Goal: Transaction & Acquisition: Download file/media

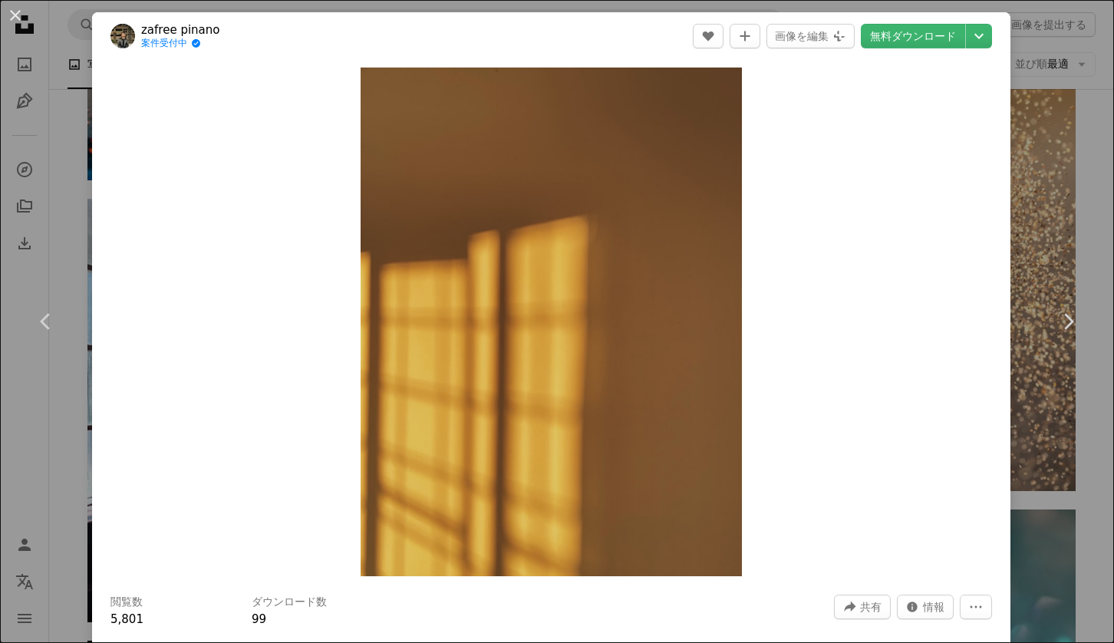
scroll to position [2407, 0]
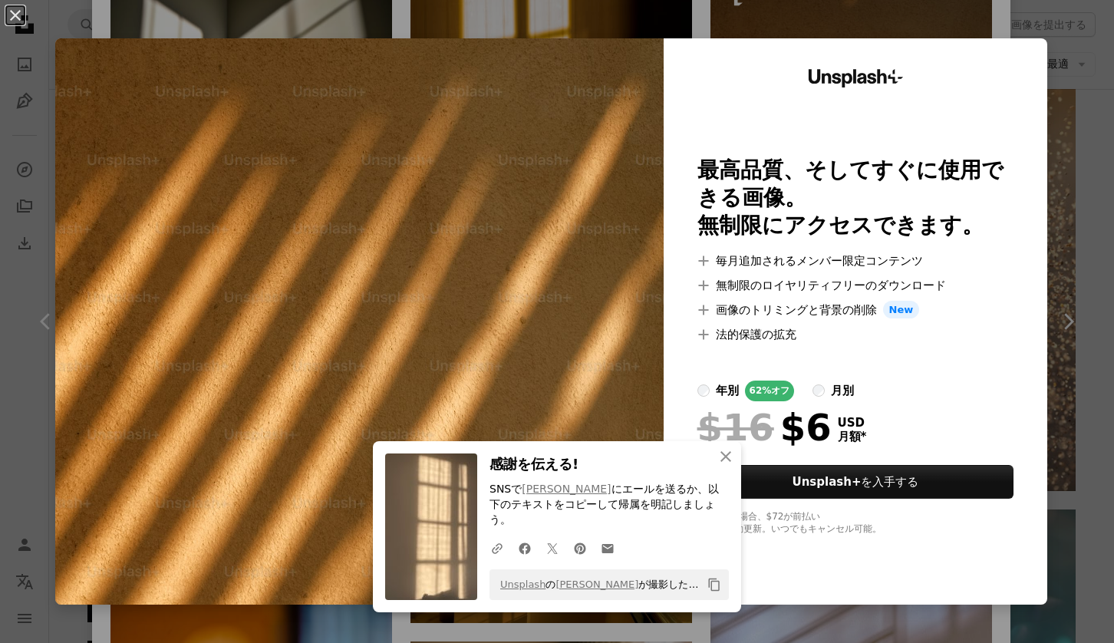
click at [1070, 52] on div "An X shape An X shape 閉じる 感謝を伝える! SNSで [PERSON_NAME] にエールを送るか、以下のテキストをコピーして帰属を明…" at bounding box center [557, 321] width 1114 height 643
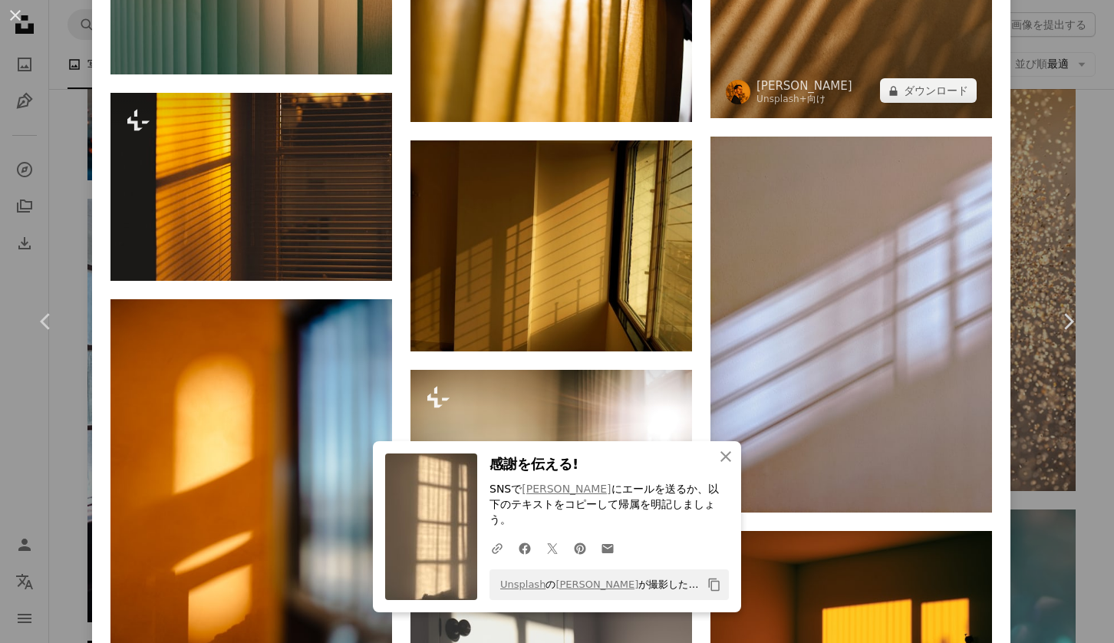
scroll to position [2699, 0]
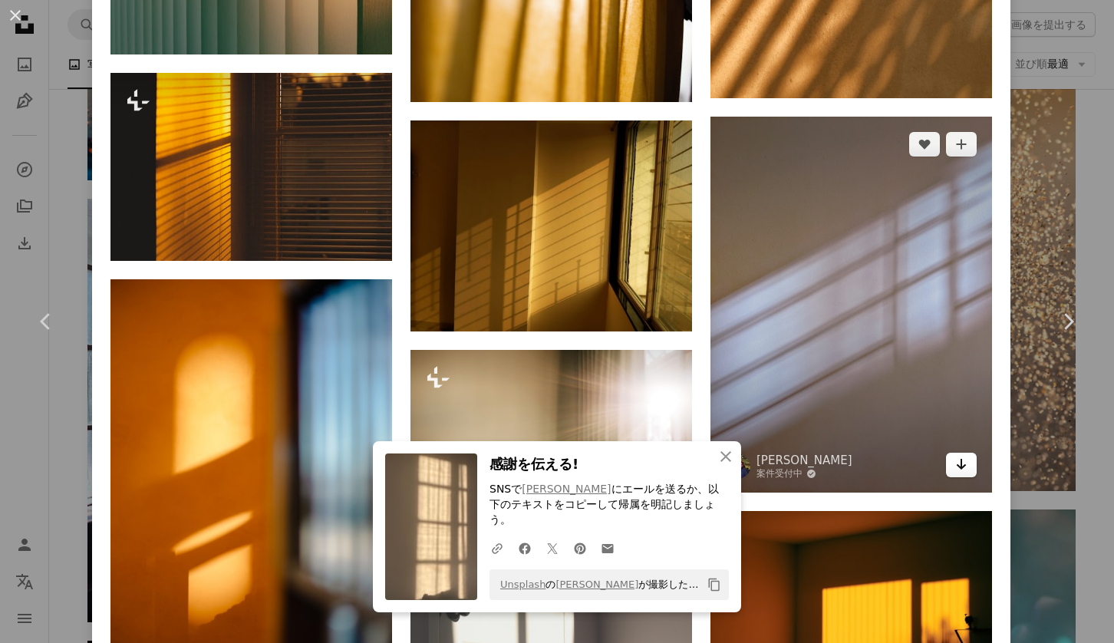
click at [967, 473] on icon "Arrow pointing down" at bounding box center [961, 464] width 12 height 18
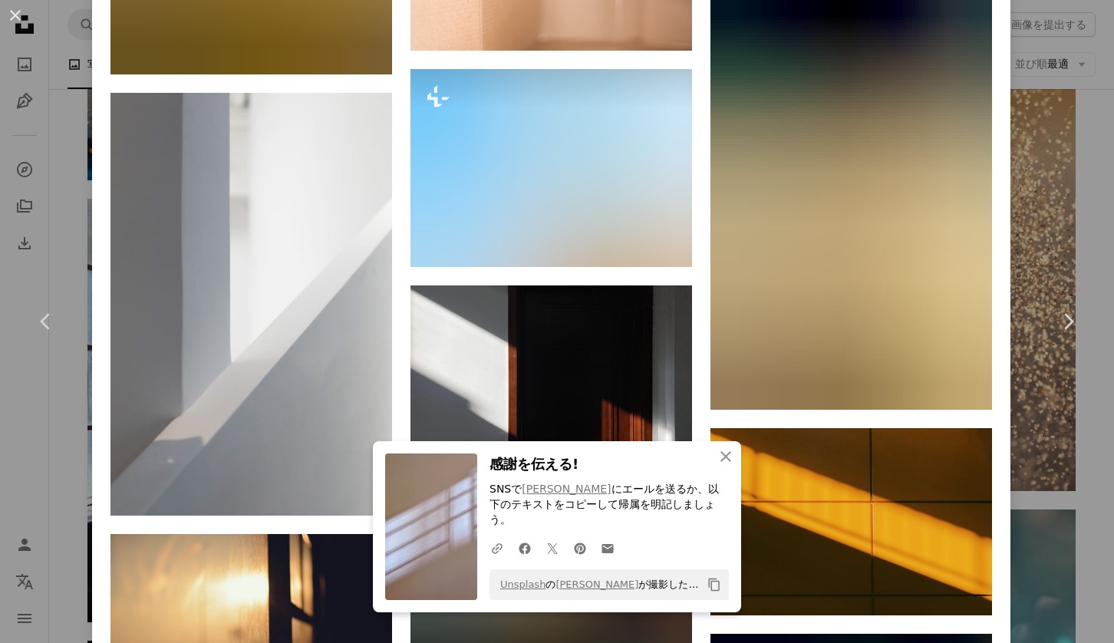
scroll to position [15178, 0]
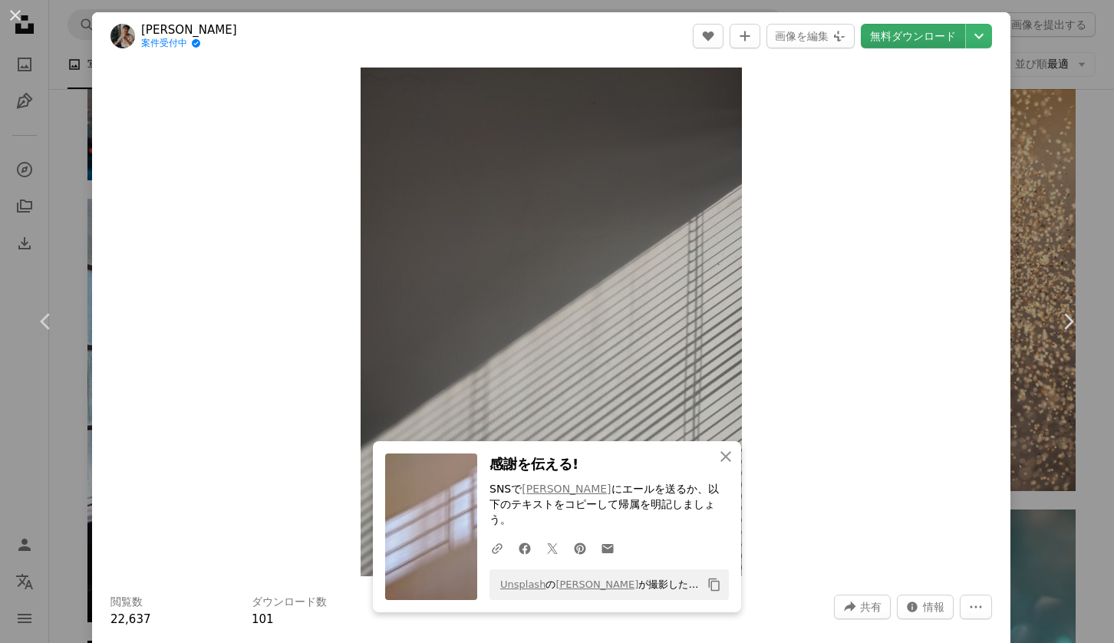
click at [958, 30] on link "無料ダウンロード" at bounding box center [913, 36] width 104 height 25
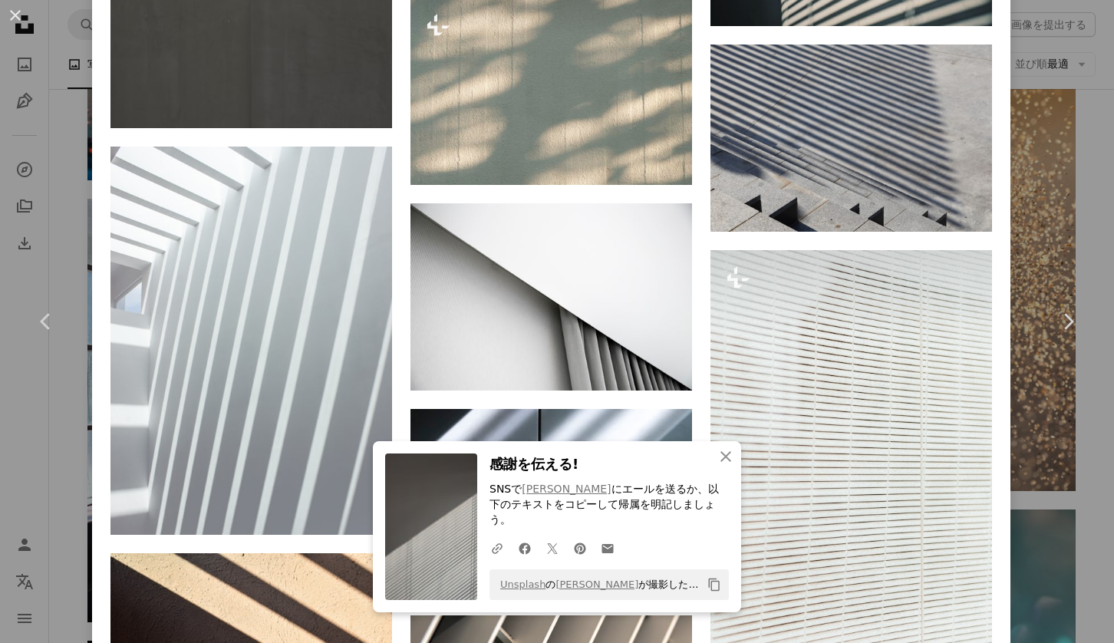
scroll to position [6835, 0]
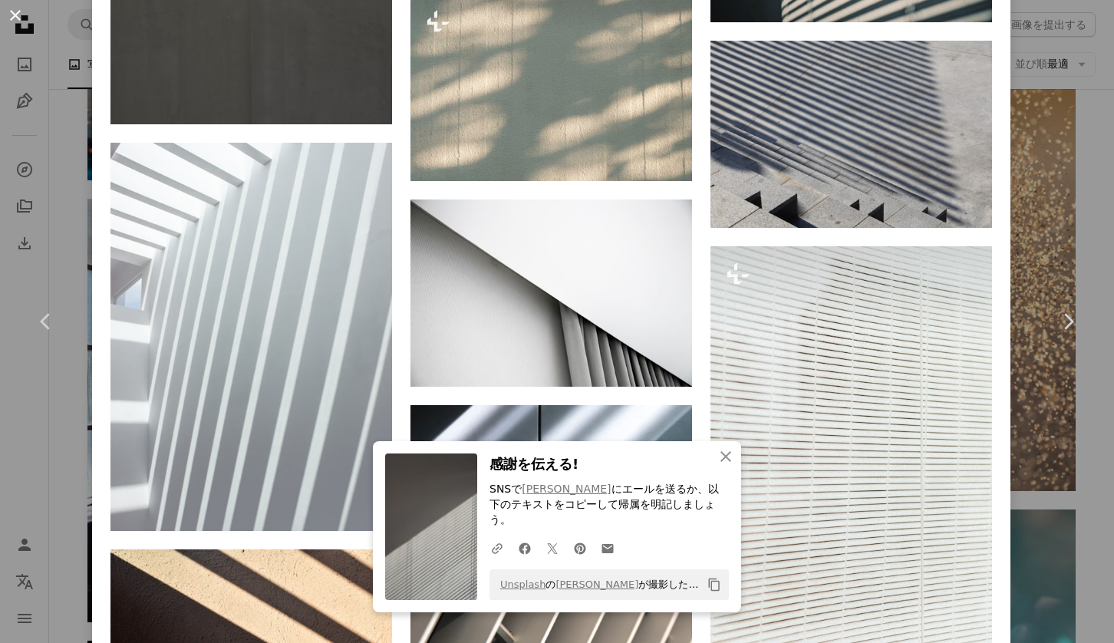
click at [18, 12] on button "An X shape" at bounding box center [15, 15] width 18 height 18
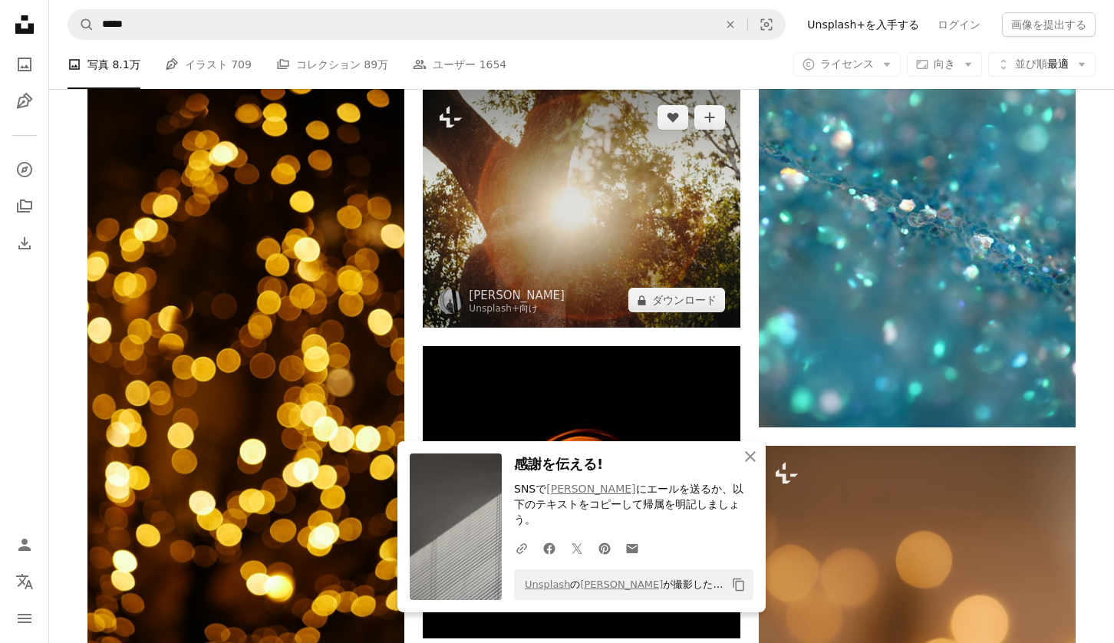
scroll to position [7922, 0]
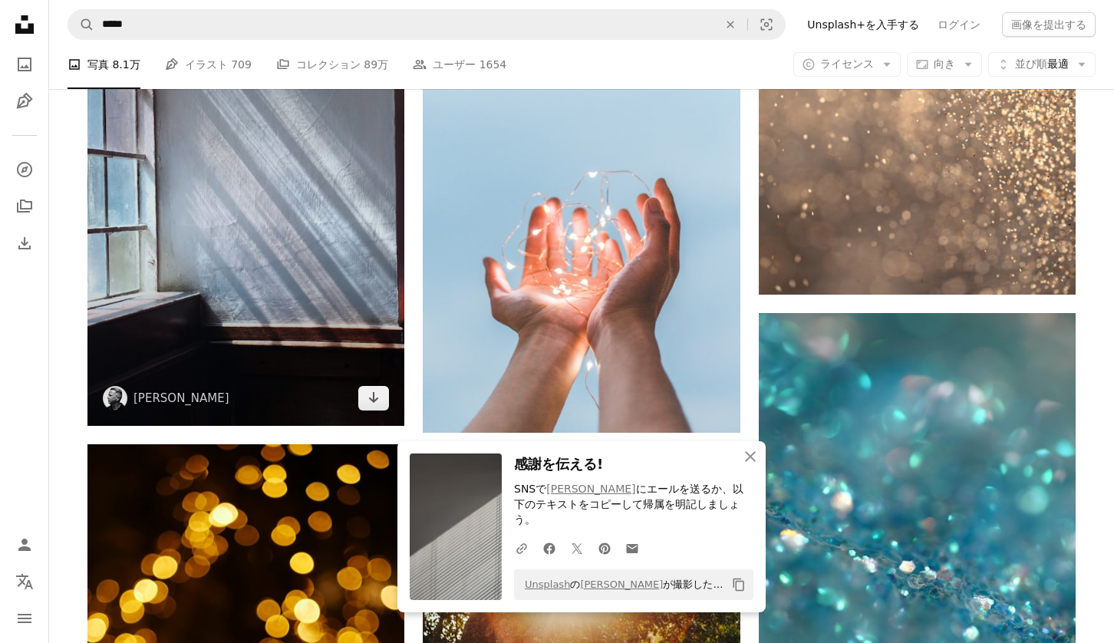
click at [289, 262] on img at bounding box center [245, 213] width 317 height 423
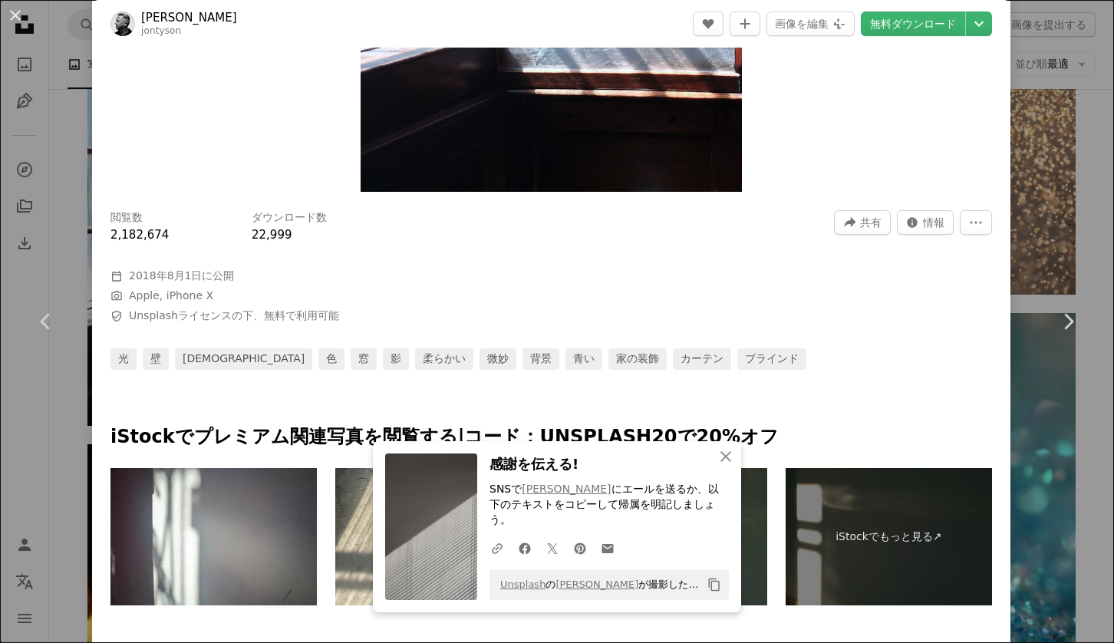
scroll to position [1013, 0]
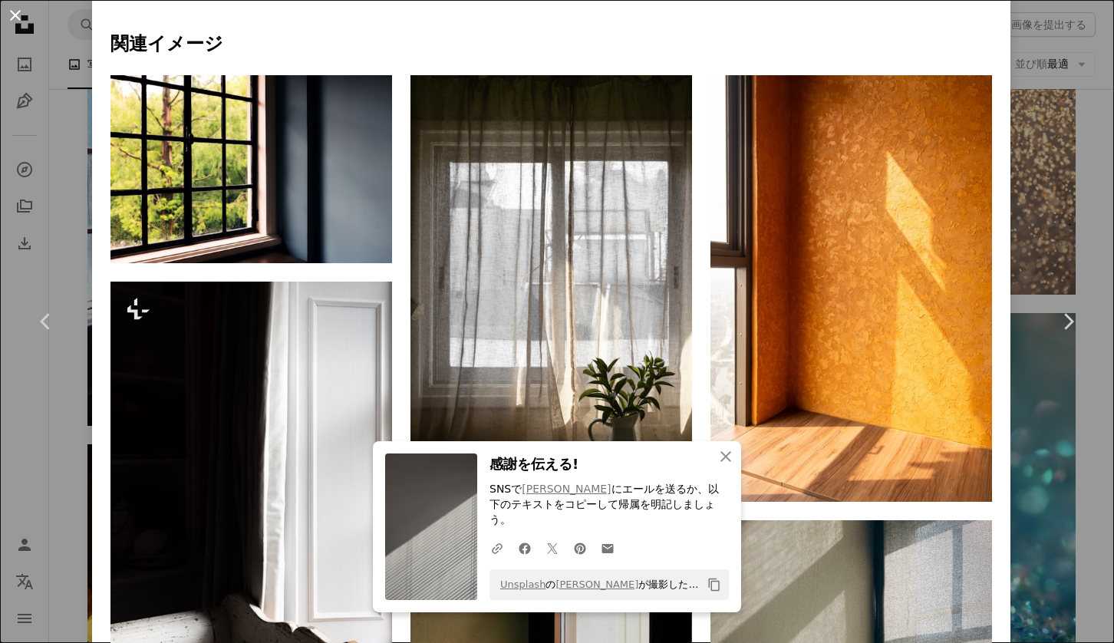
click at [6, 12] on button "An X shape" at bounding box center [15, 15] width 18 height 18
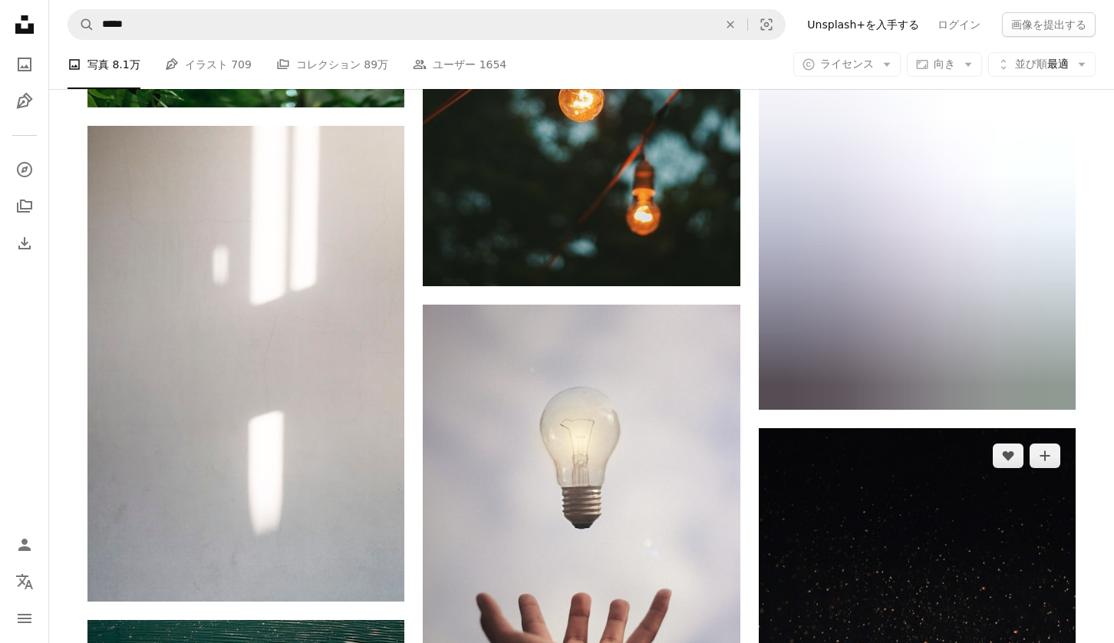
scroll to position [14083, 0]
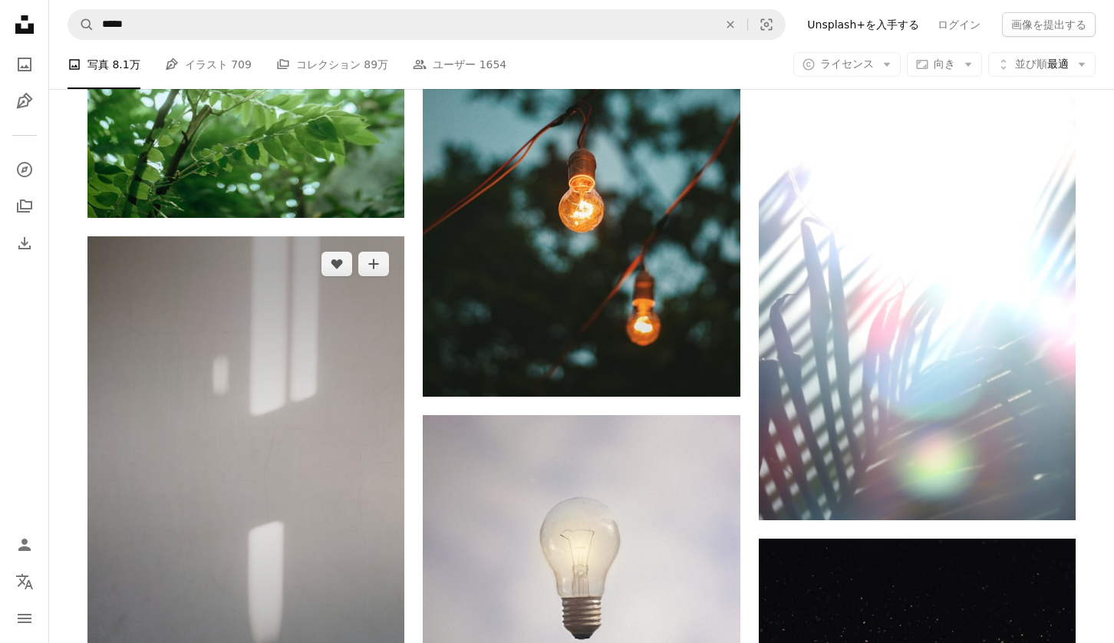
click at [332, 328] on img at bounding box center [245, 474] width 317 height 476
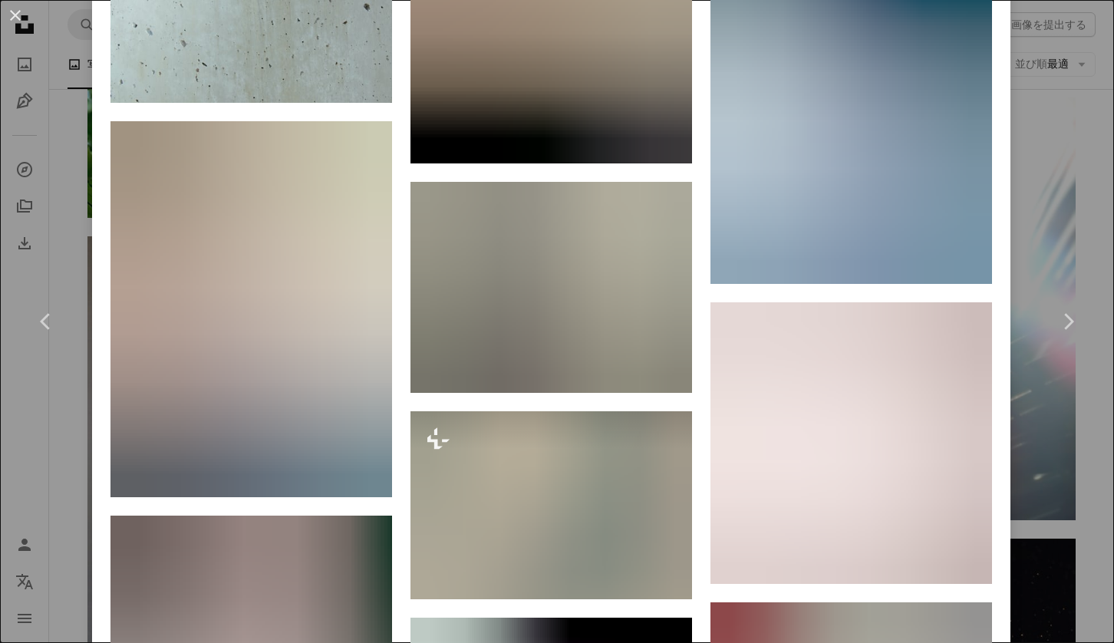
scroll to position [3311, 0]
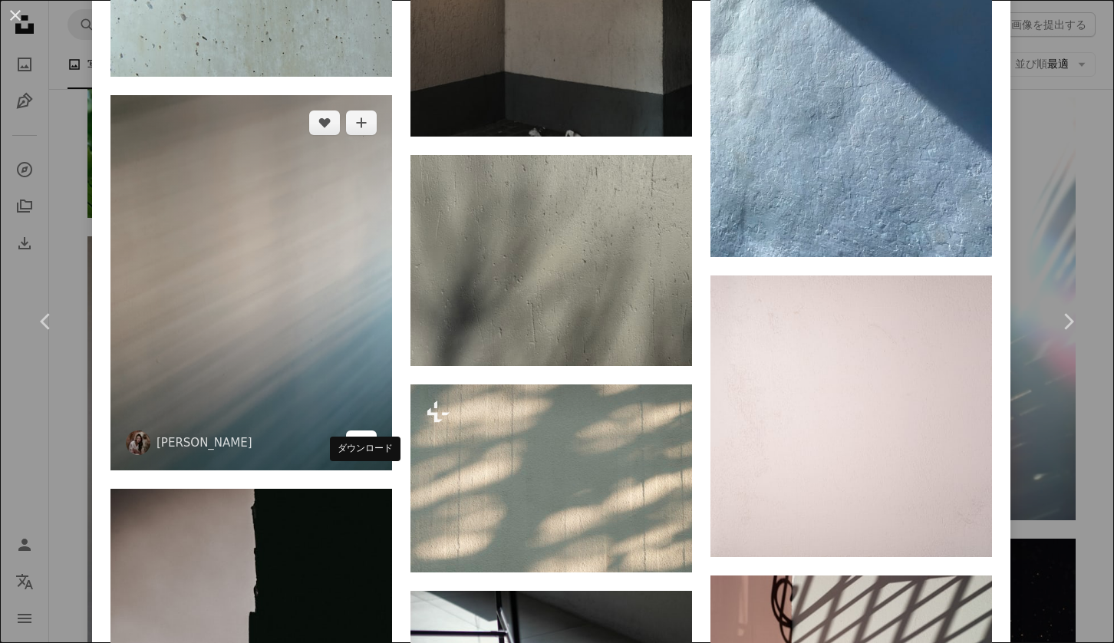
click at [366, 451] on icon "Arrow pointing down" at bounding box center [361, 442] width 12 height 18
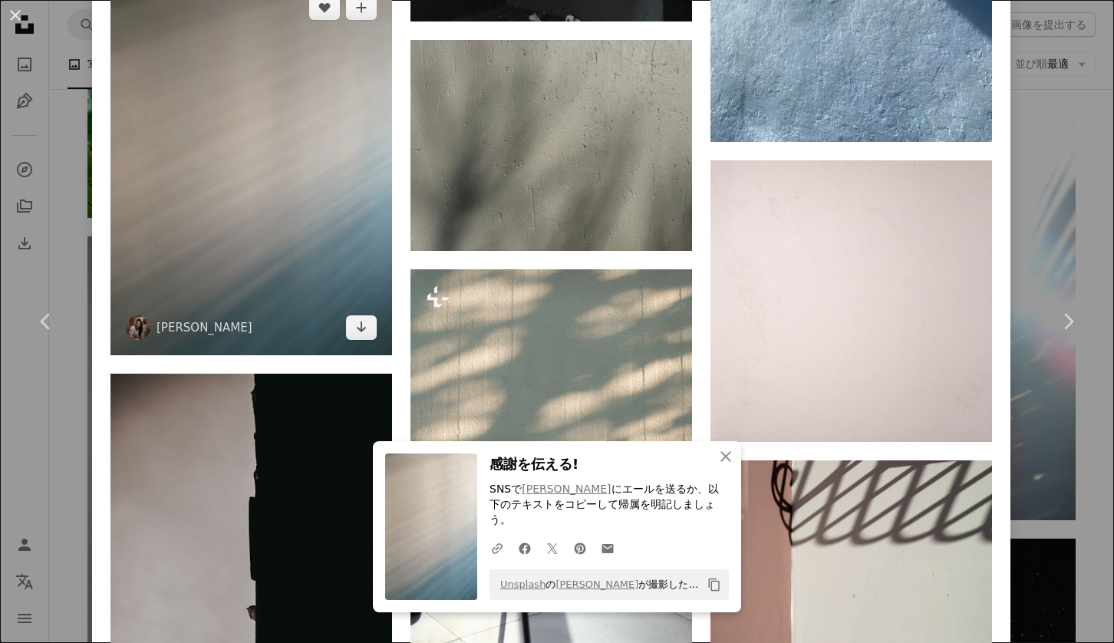
scroll to position [3429, 0]
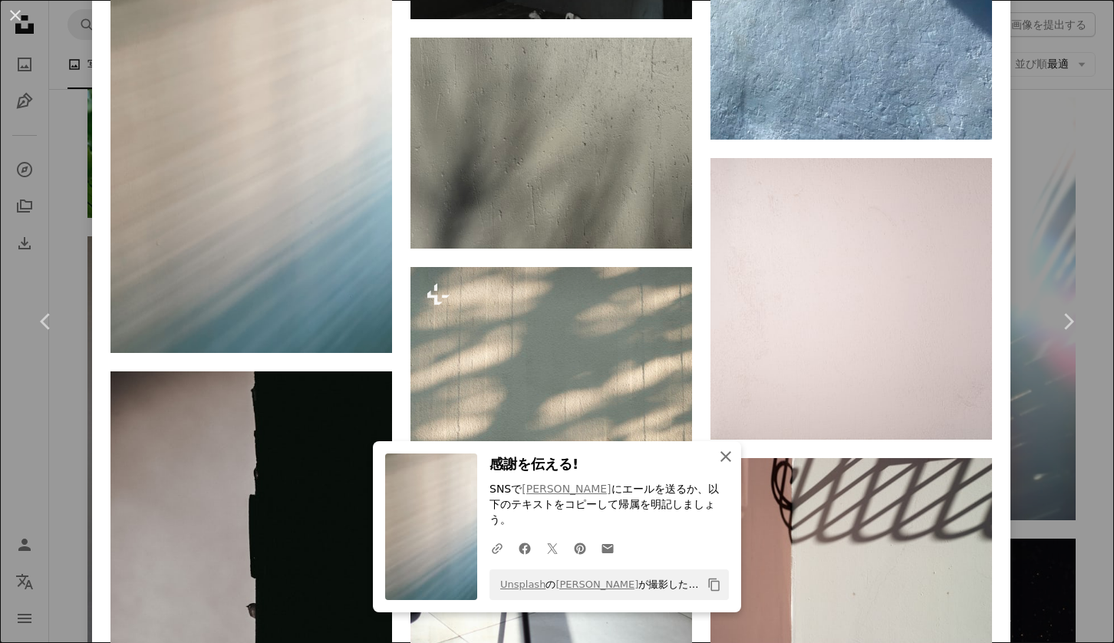
click at [722, 462] on icon "button" at bounding box center [725, 456] width 11 height 11
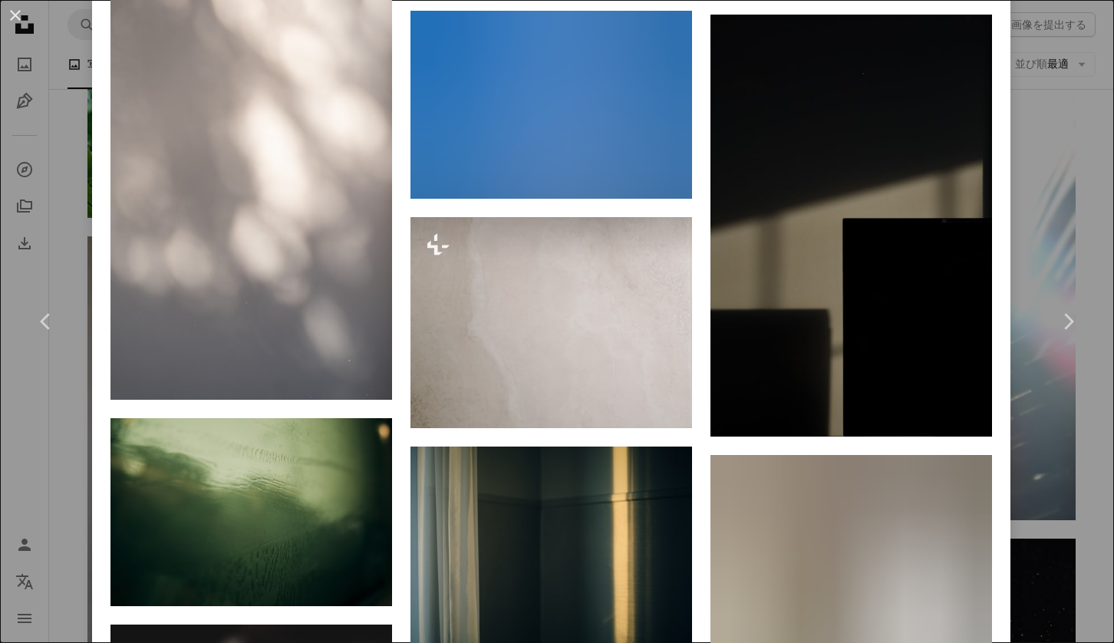
scroll to position [8016, 0]
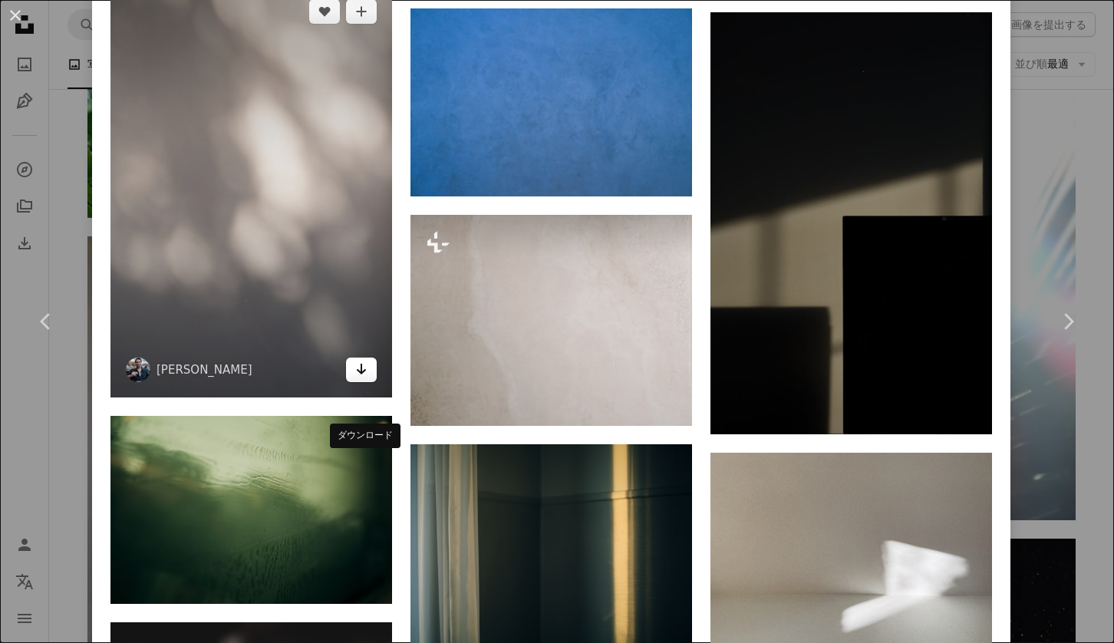
click at [363, 374] on icon "ダウンロード" at bounding box center [362, 369] width 10 height 11
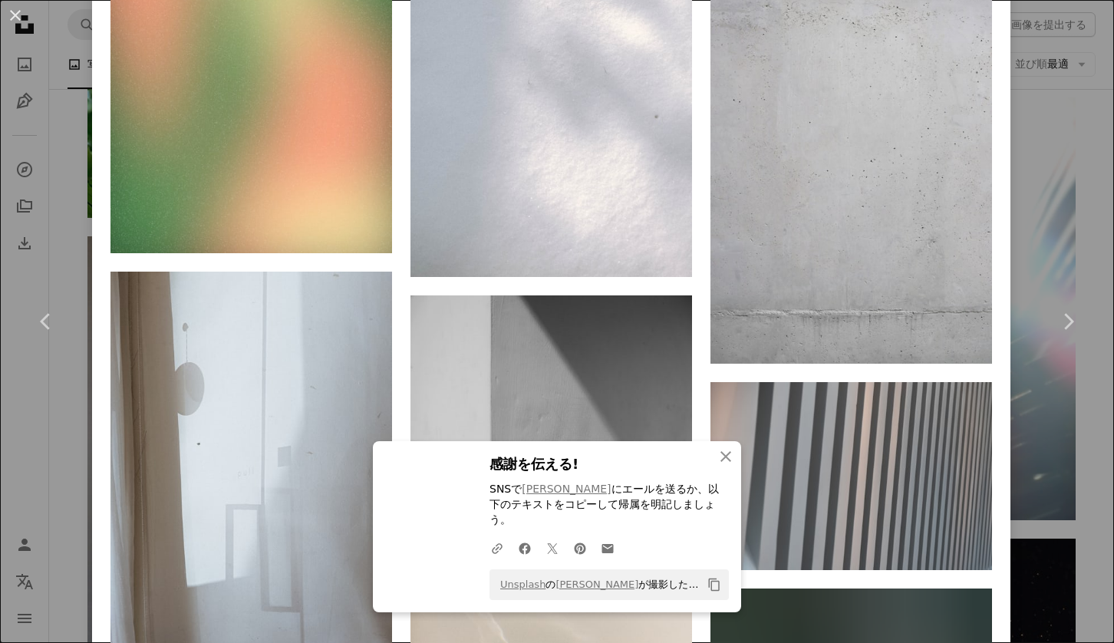
scroll to position [12536, 0]
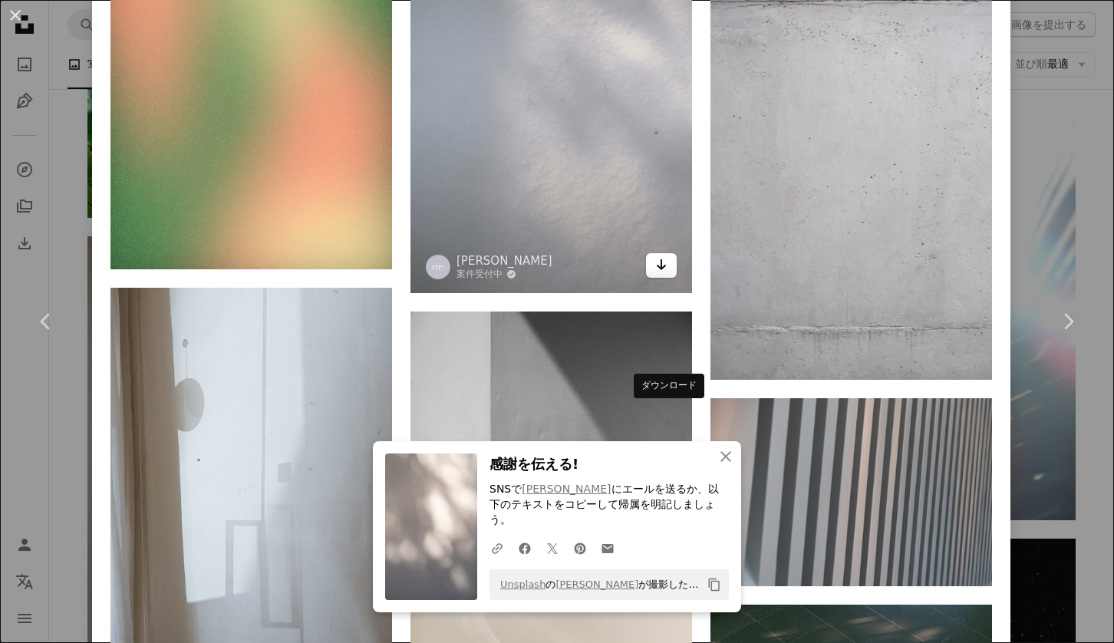
click at [667, 274] on icon "Arrow pointing down" at bounding box center [661, 264] width 12 height 18
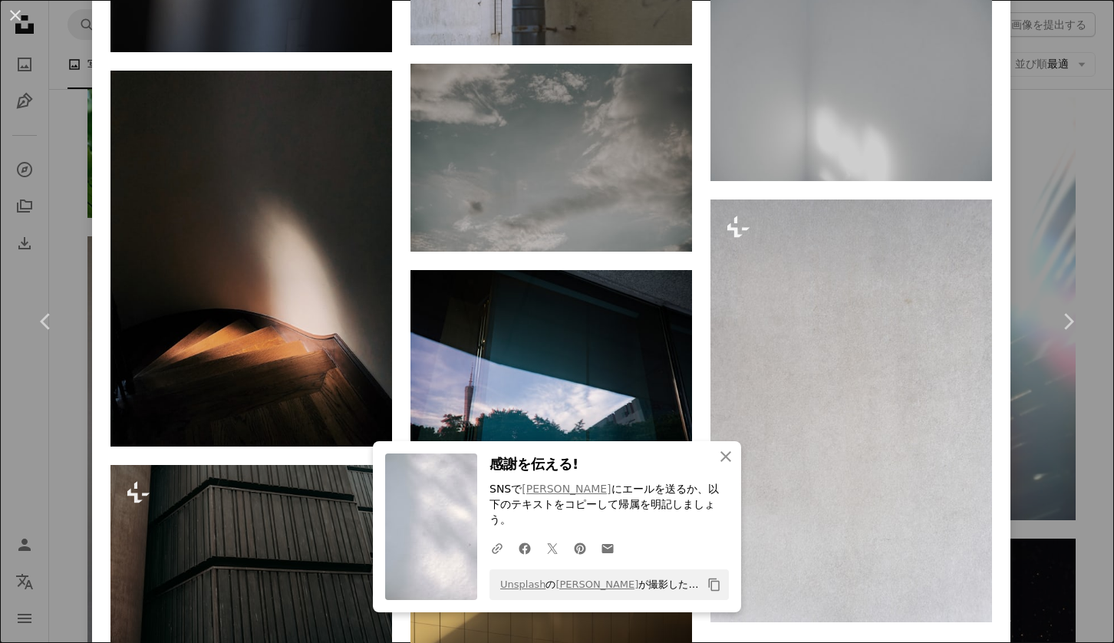
scroll to position [17351, 0]
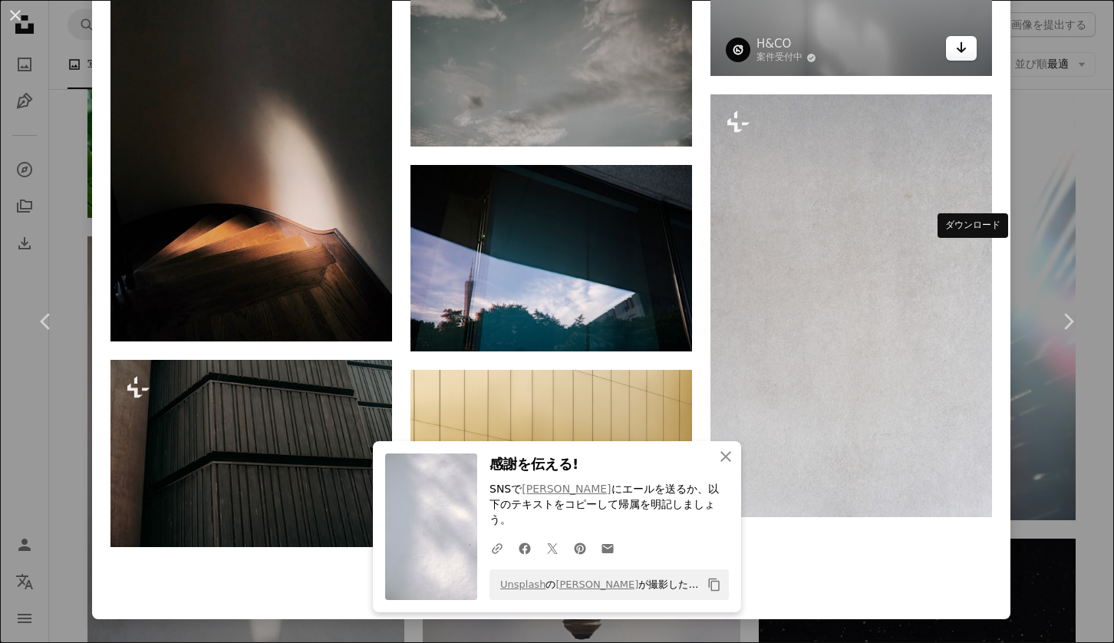
click at [965, 61] on link "Arrow pointing down" at bounding box center [961, 48] width 31 height 25
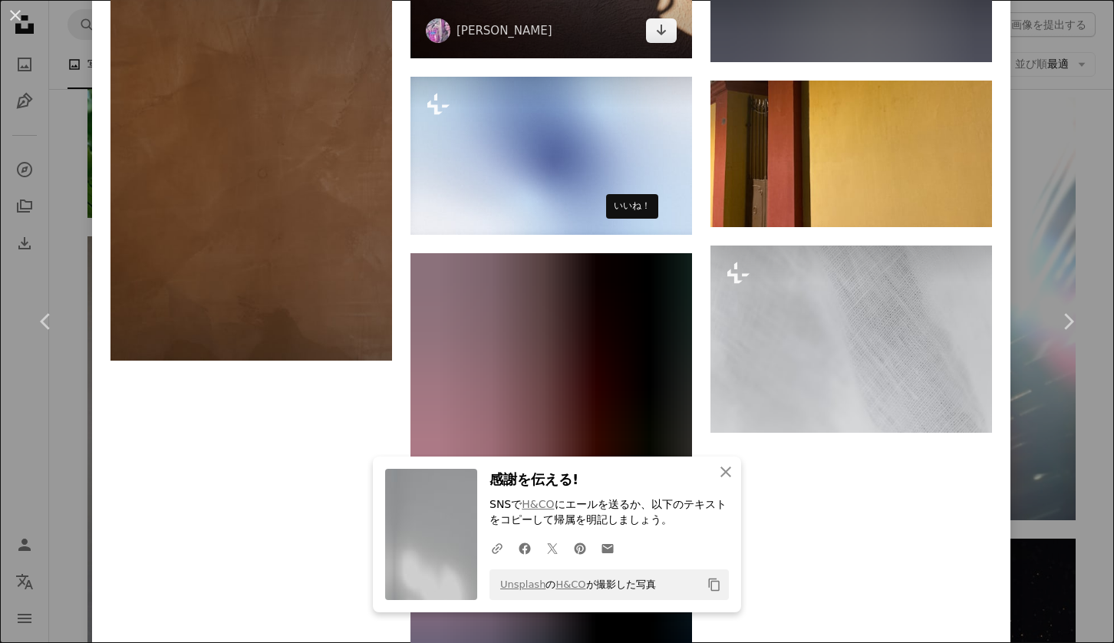
scroll to position [26345, 0]
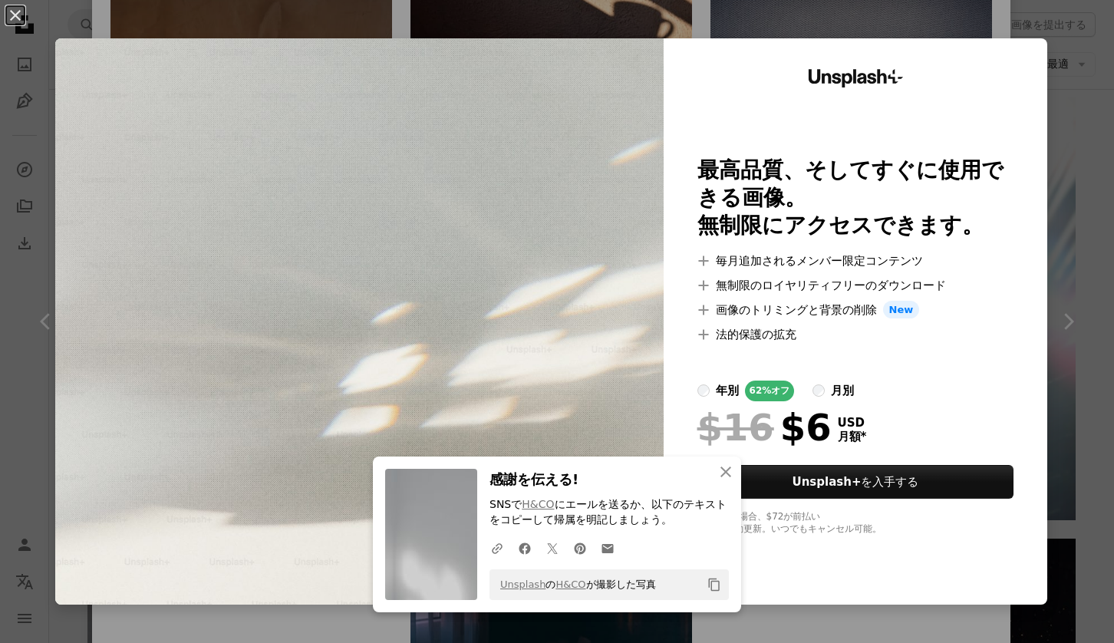
click at [1045, 28] on div "An X shape An X shape 閉じる 感謝を伝える! SNSで H&CO にエールを送るか、以下のテキストをコピーして帰属を明記しましょう。 A…" at bounding box center [557, 321] width 1114 height 643
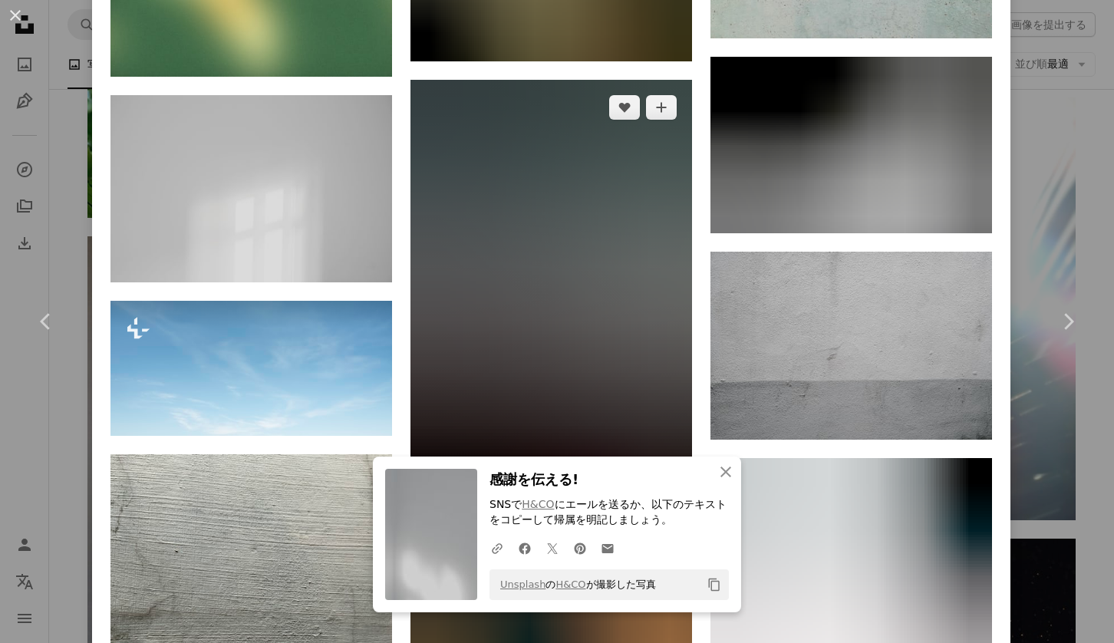
scroll to position [31073, 0]
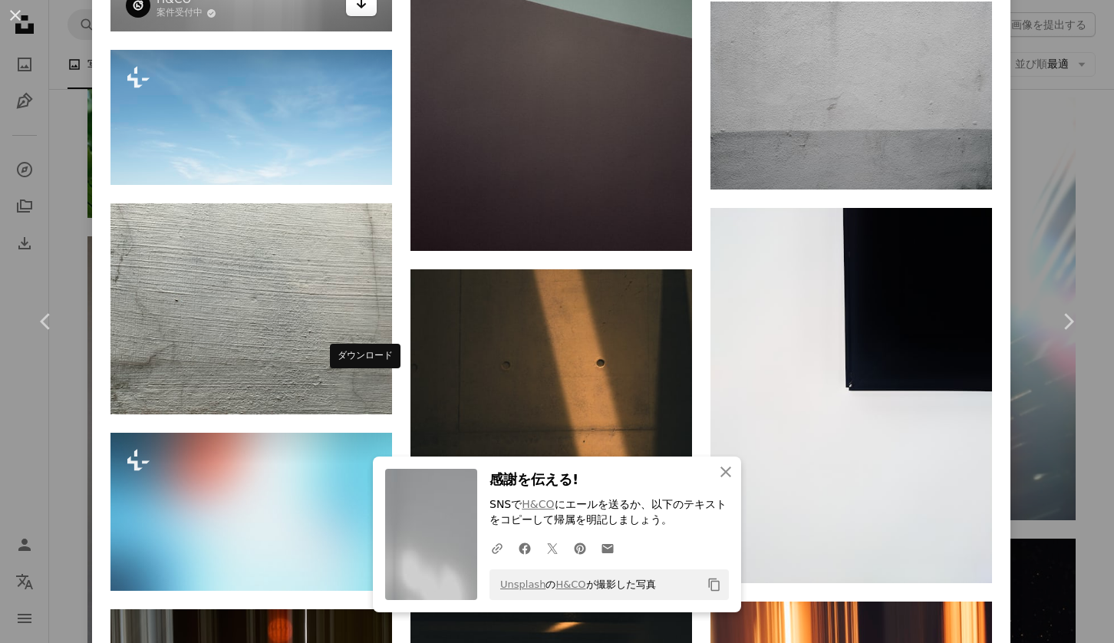
click at [364, 12] on icon "Arrow pointing down" at bounding box center [361, 3] width 12 height 18
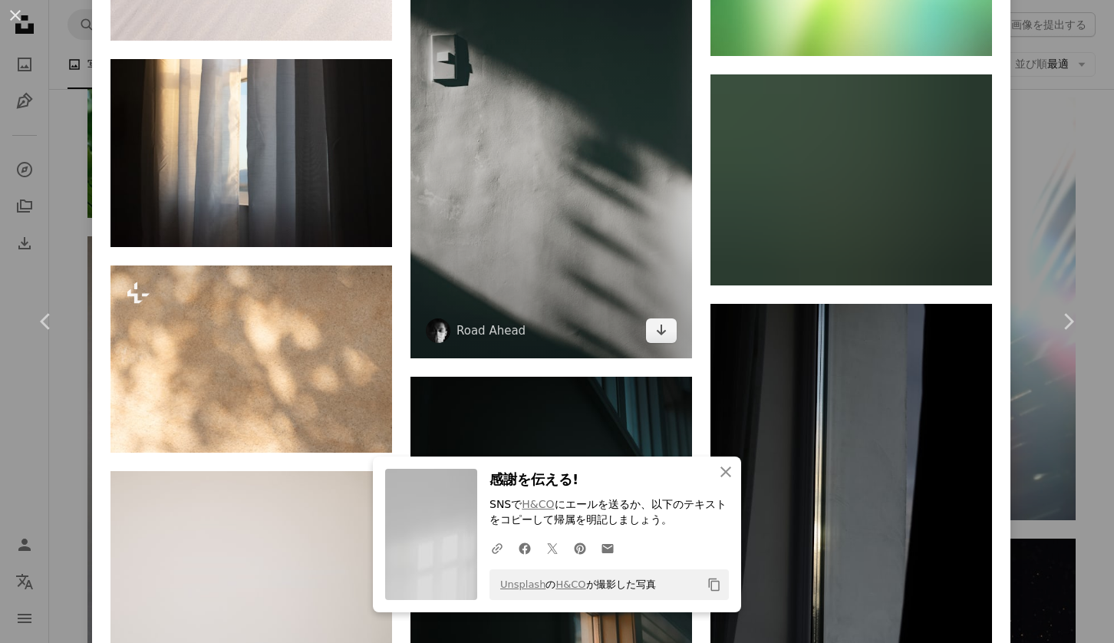
scroll to position [32581, 0]
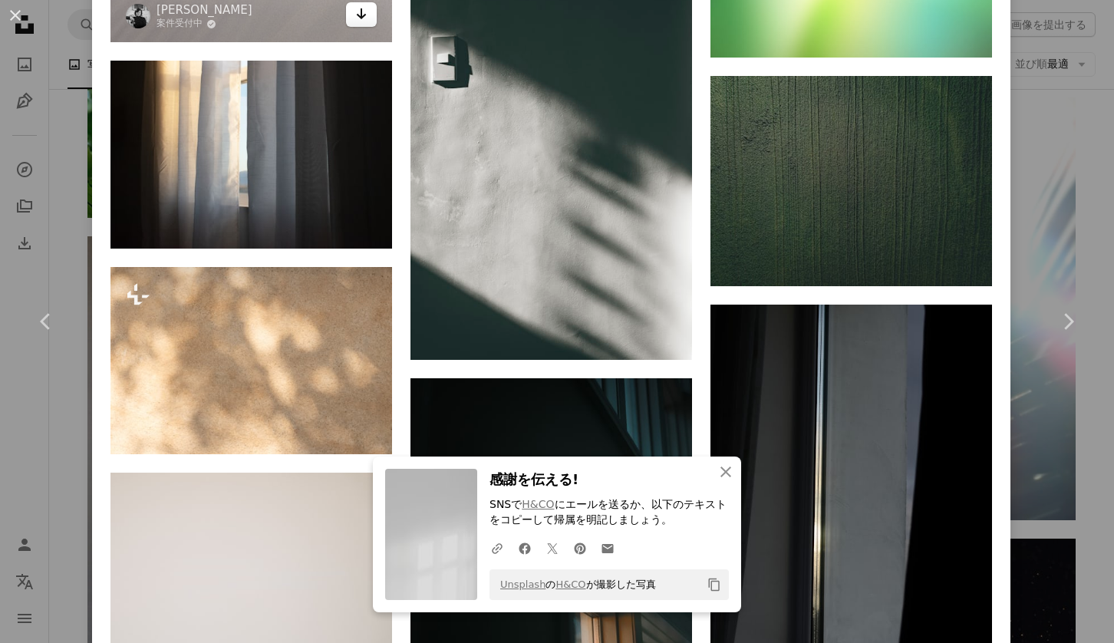
click at [367, 23] on icon "Arrow pointing down" at bounding box center [361, 14] width 12 height 18
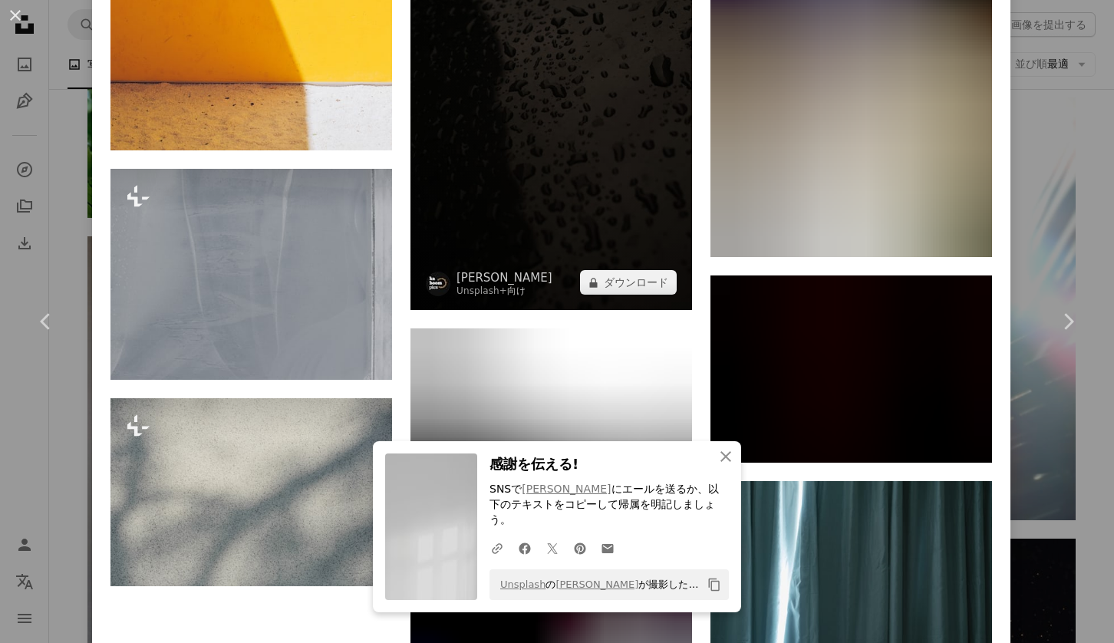
scroll to position [36281, 0]
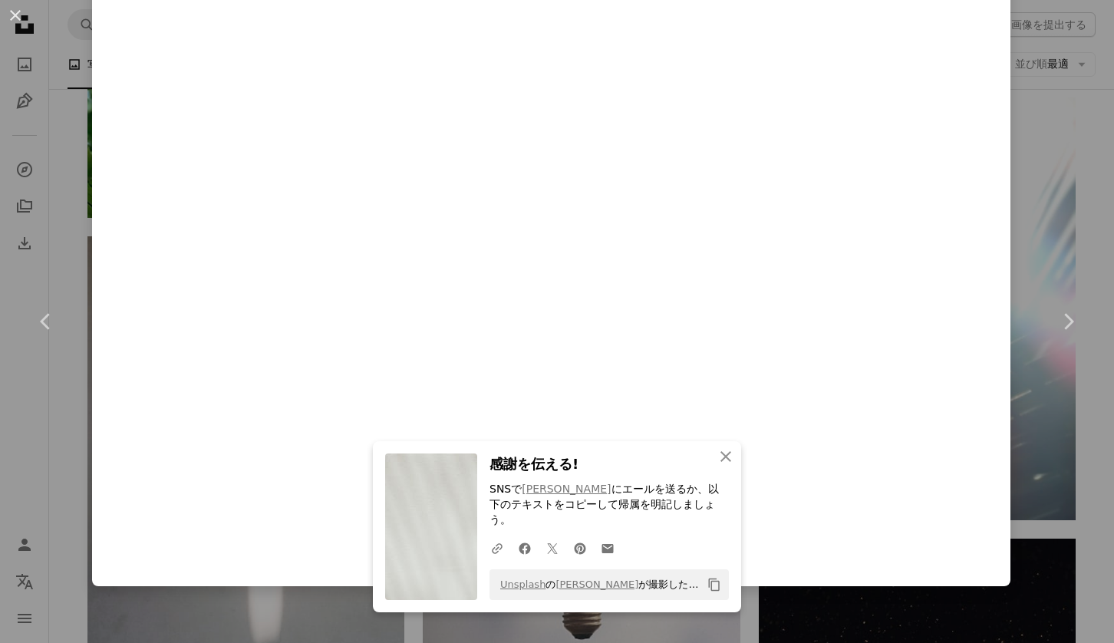
scroll to position [37209, 0]
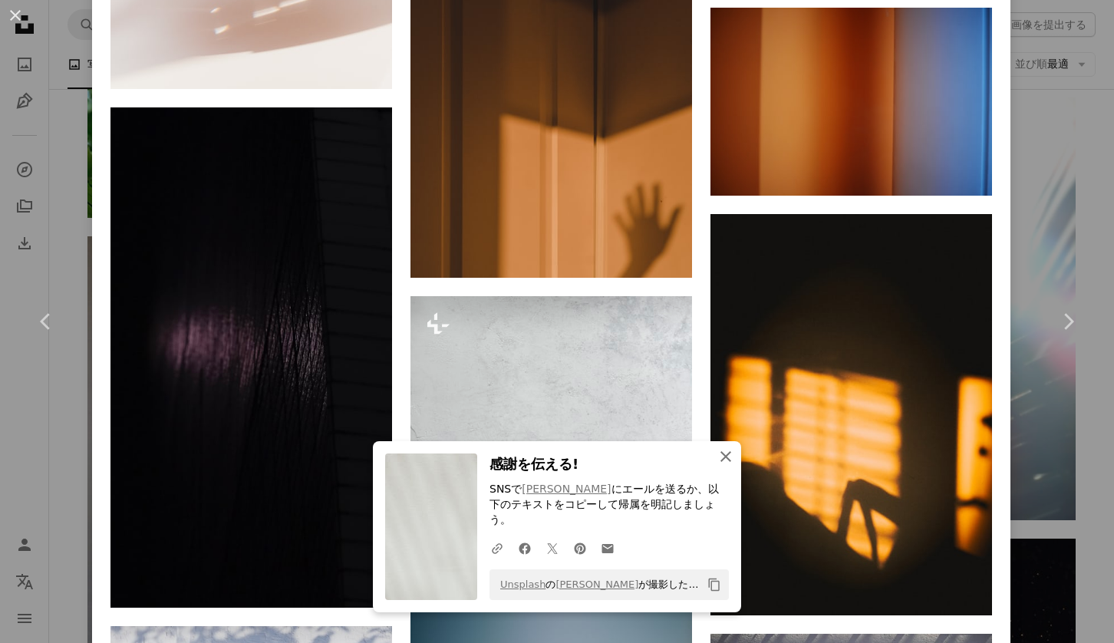
click at [722, 462] on icon "button" at bounding box center [725, 456] width 11 height 11
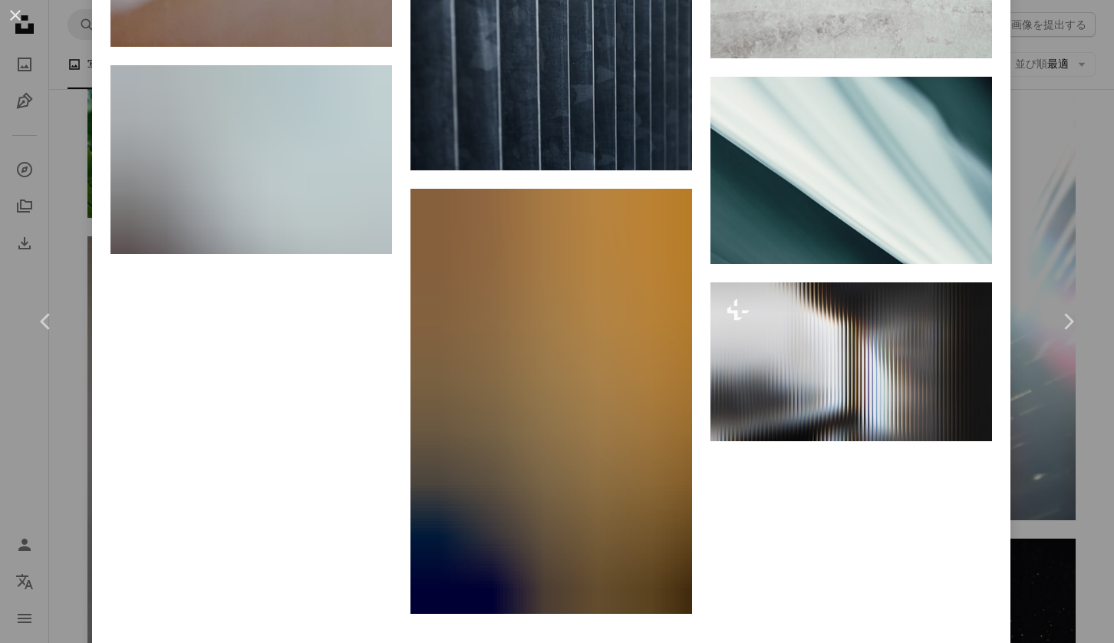
scroll to position [38402, 0]
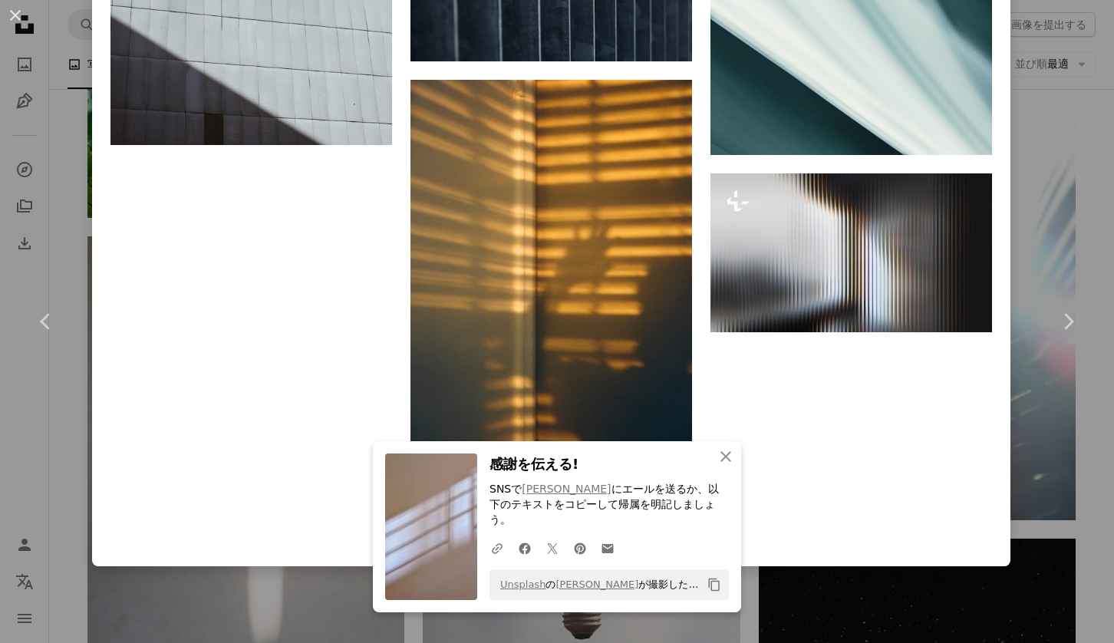
scroll to position [38959, 0]
click at [724, 462] on icon "button" at bounding box center [725, 456] width 11 height 11
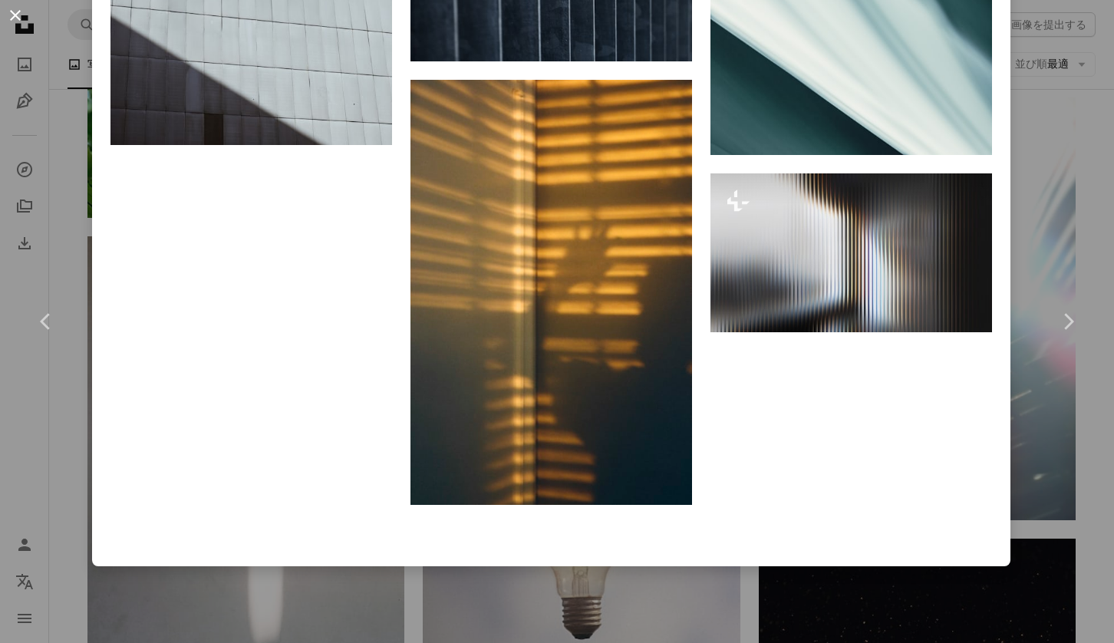
click at [13, 13] on button "An X shape" at bounding box center [15, 15] width 18 height 18
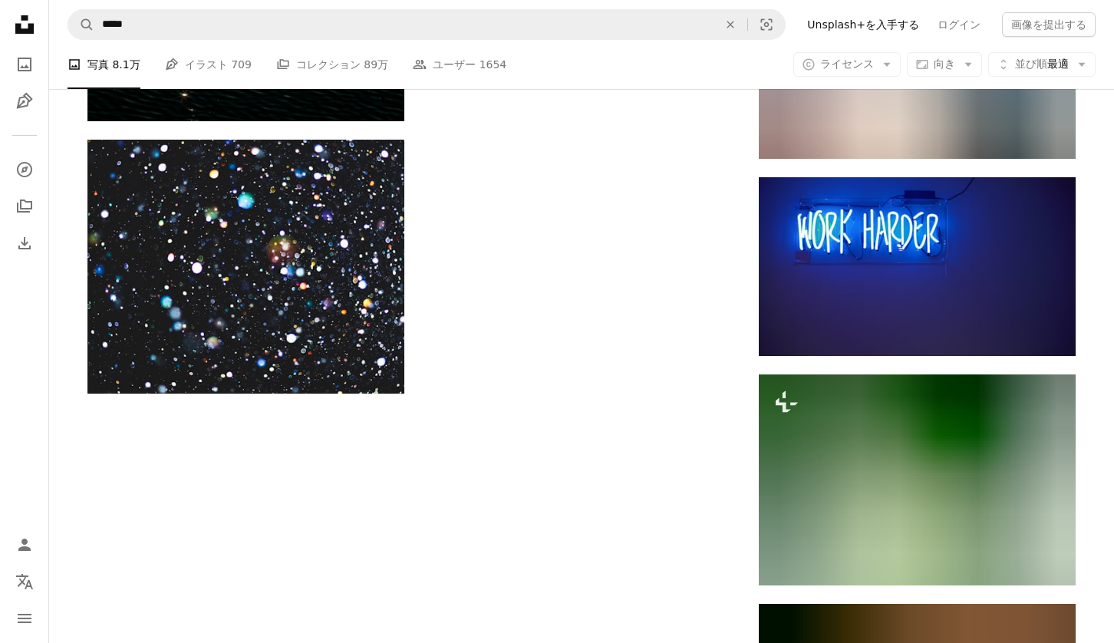
scroll to position [15340, 0]
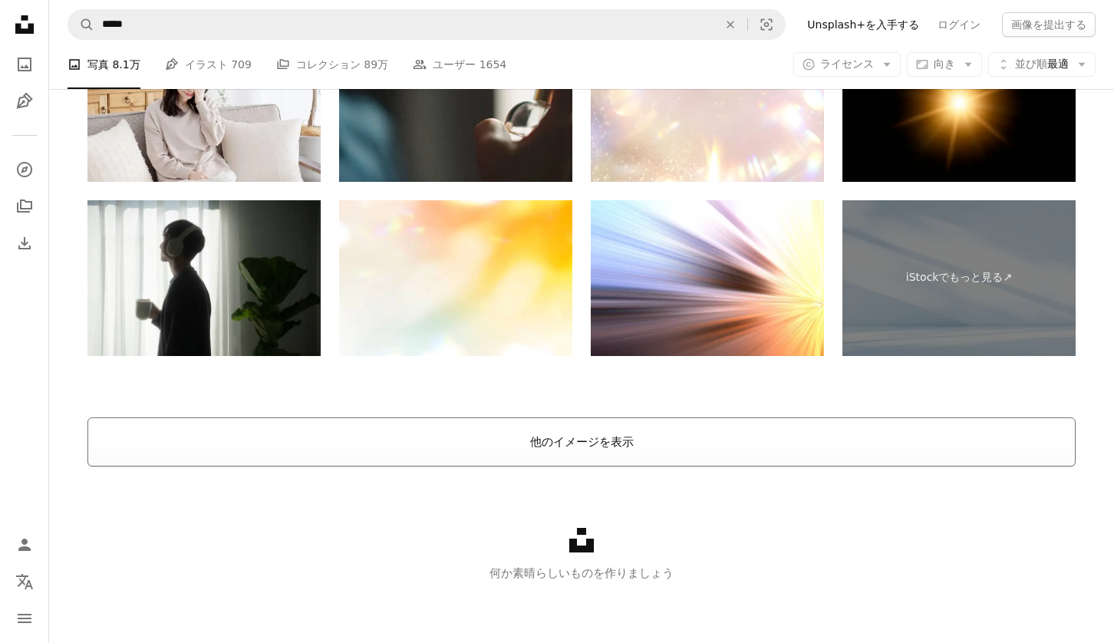
click at [595, 432] on button "他のイメージを表示" at bounding box center [581, 441] width 988 height 49
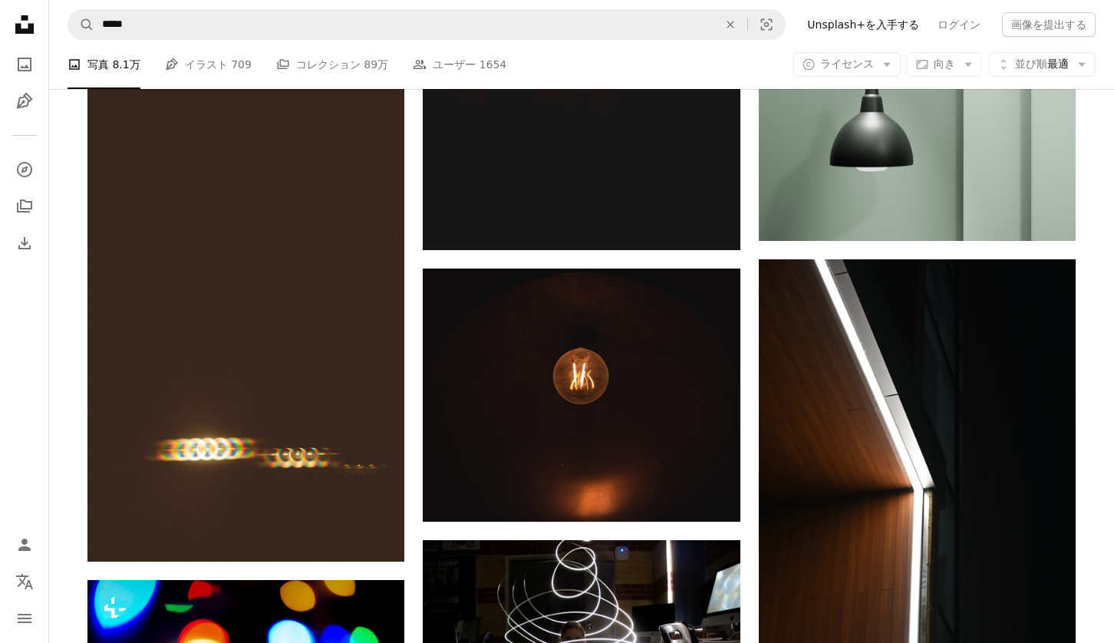
scroll to position [79810, 0]
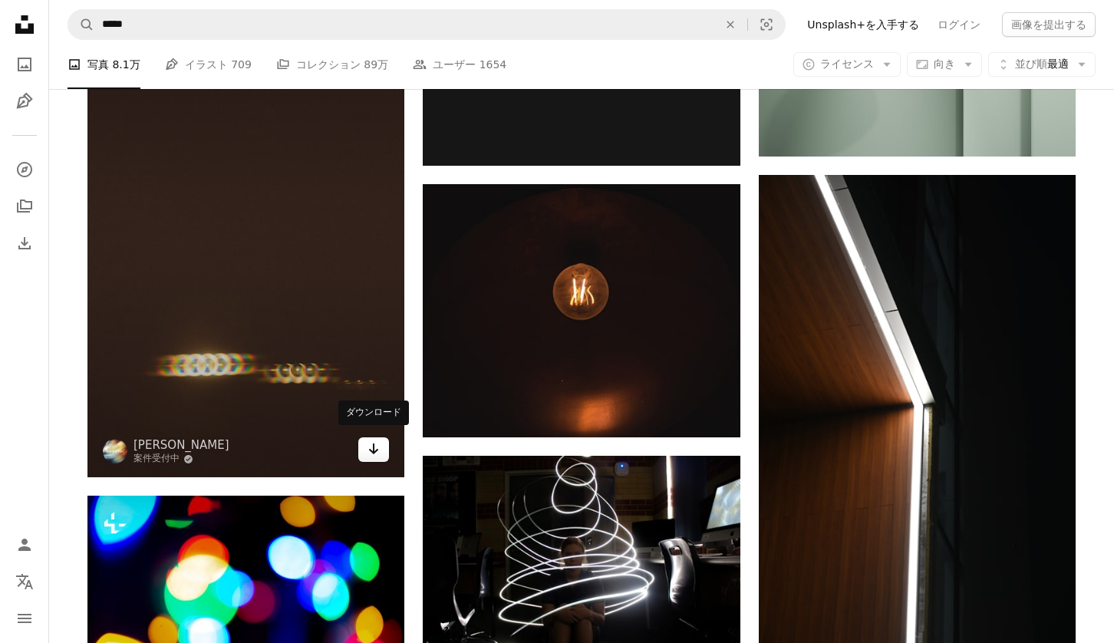
click at [372, 450] on icon "Arrow pointing down" at bounding box center [373, 449] width 12 height 18
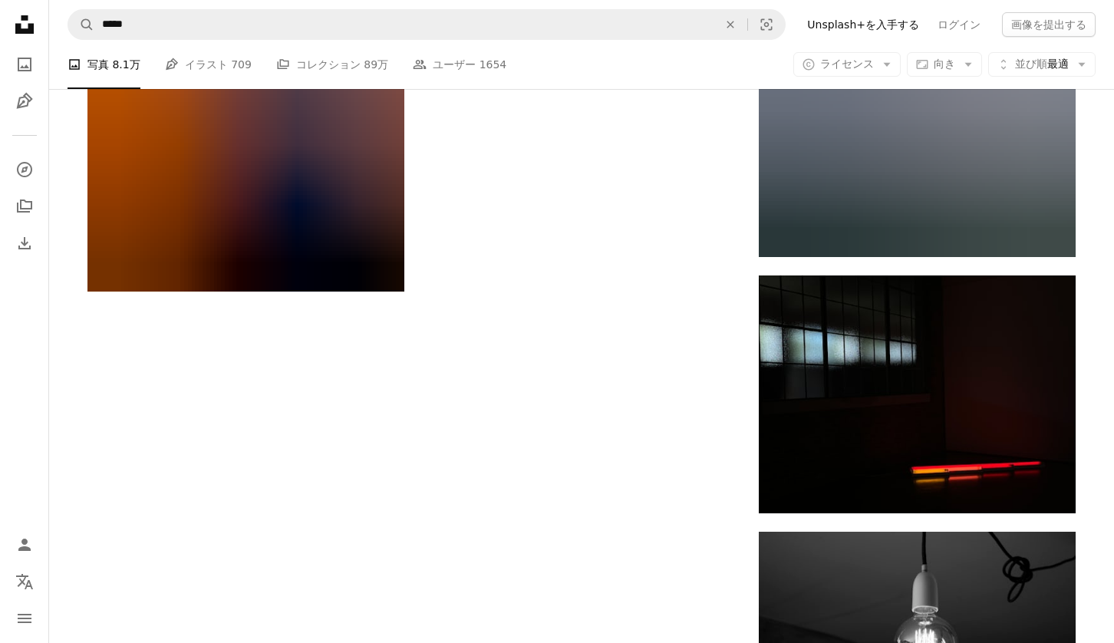
scroll to position [86417, 0]
